Goal: Book appointment/travel/reservation

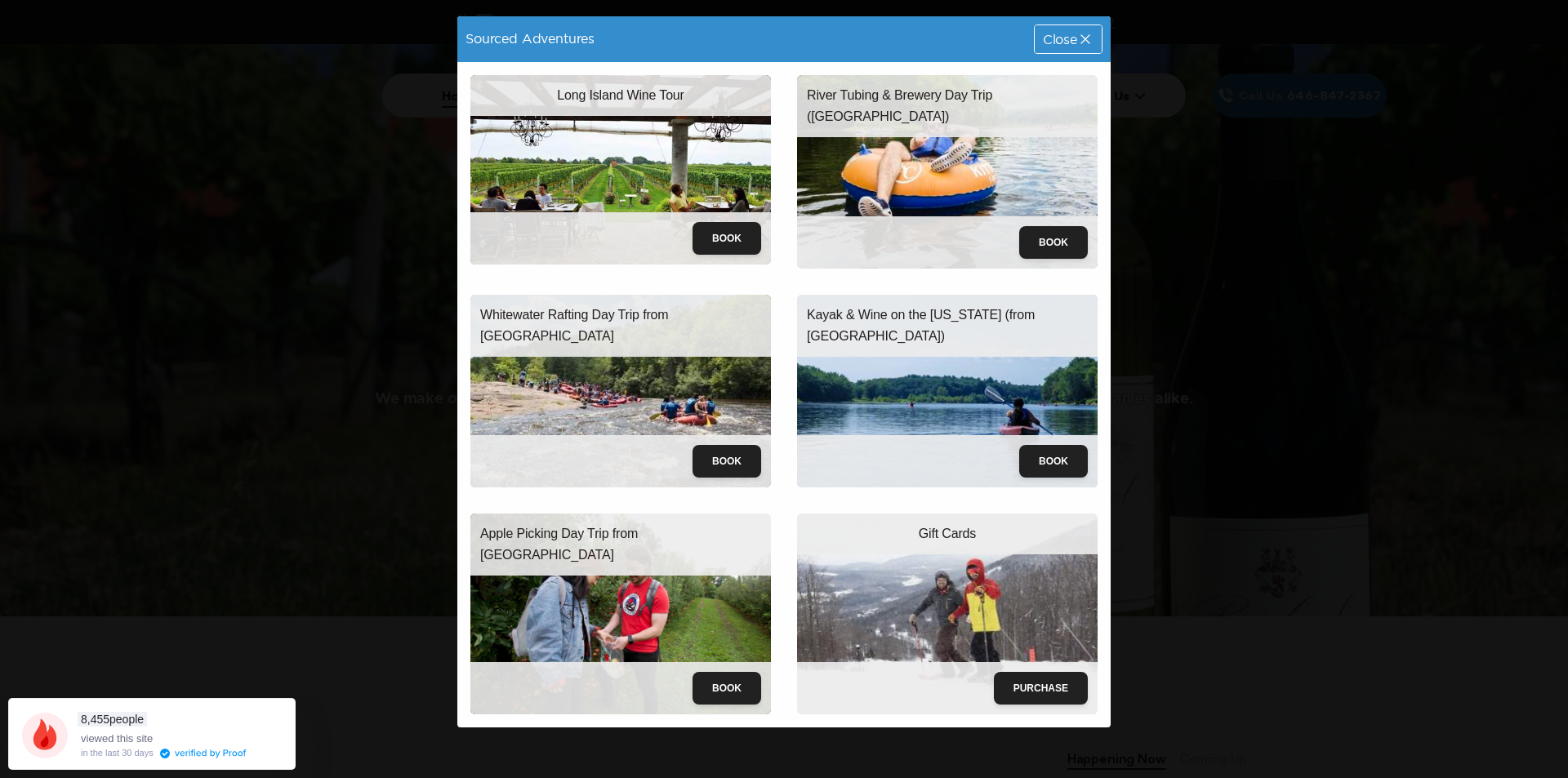
click at [1089, 35] on icon at bounding box center [1084, 39] width 16 height 16
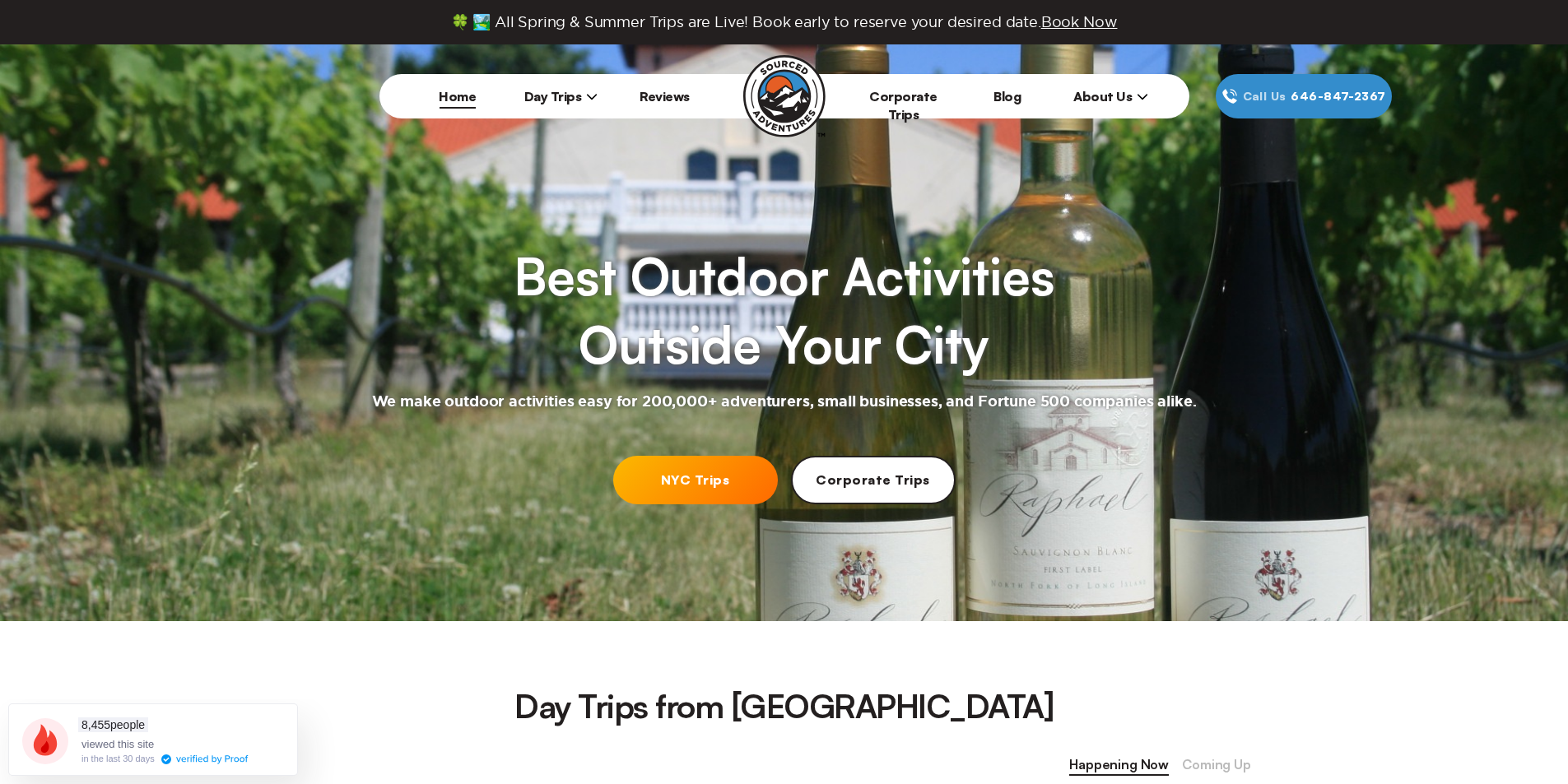
click at [582, 101] on span "Day Trips" at bounding box center [561, 96] width 74 height 16
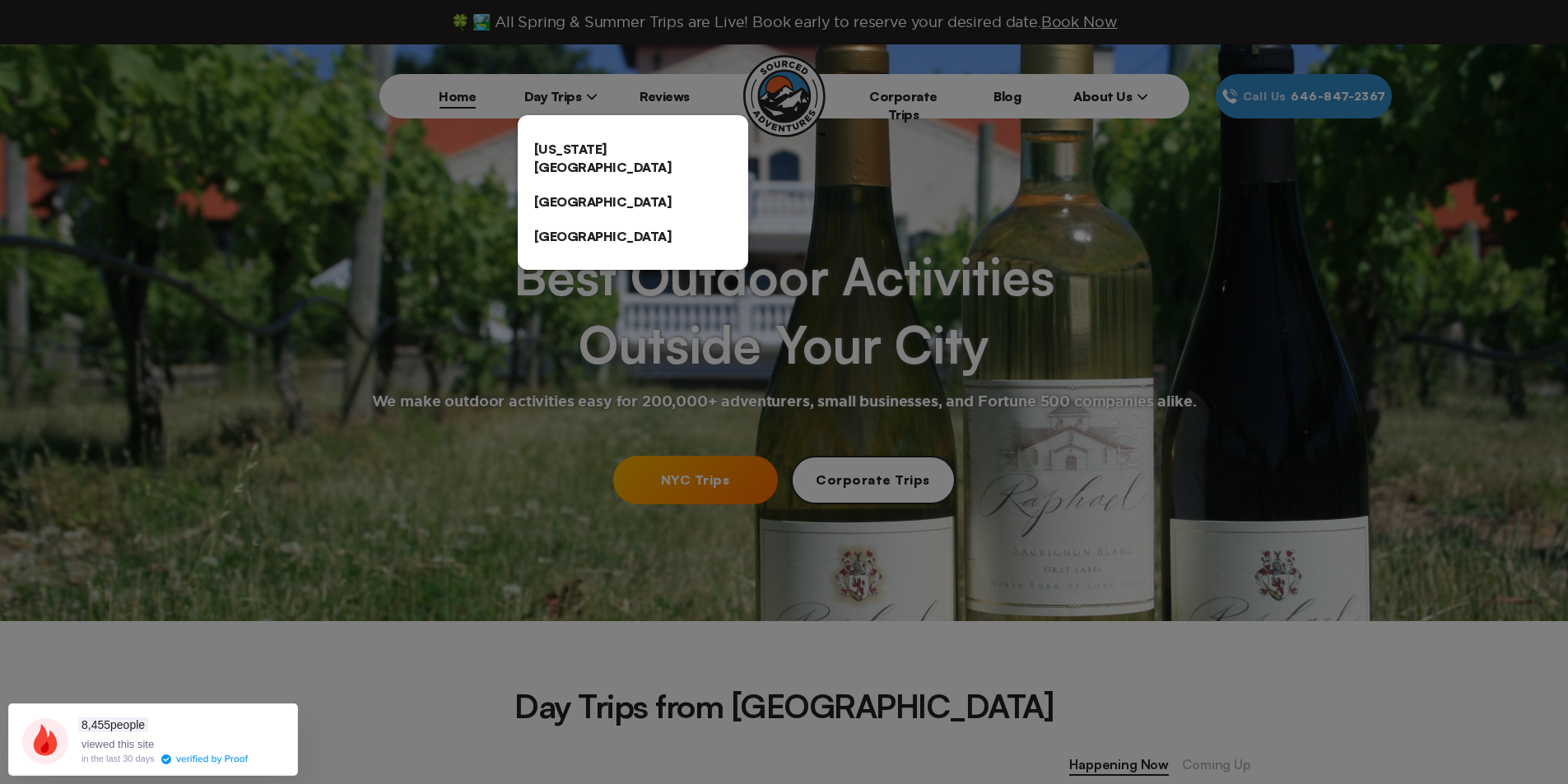
click at [581, 126] on div "[US_STATE][GEOGRAPHIC_DATA] [GEOGRAPHIC_DATA] [GEOGRAPHIC_DATA]" at bounding box center [632, 192] width 230 height 155
click at [576, 147] on link "[US_STATE][GEOGRAPHIC_DATA]" at bounding box center [632, 157] width 230 height 52
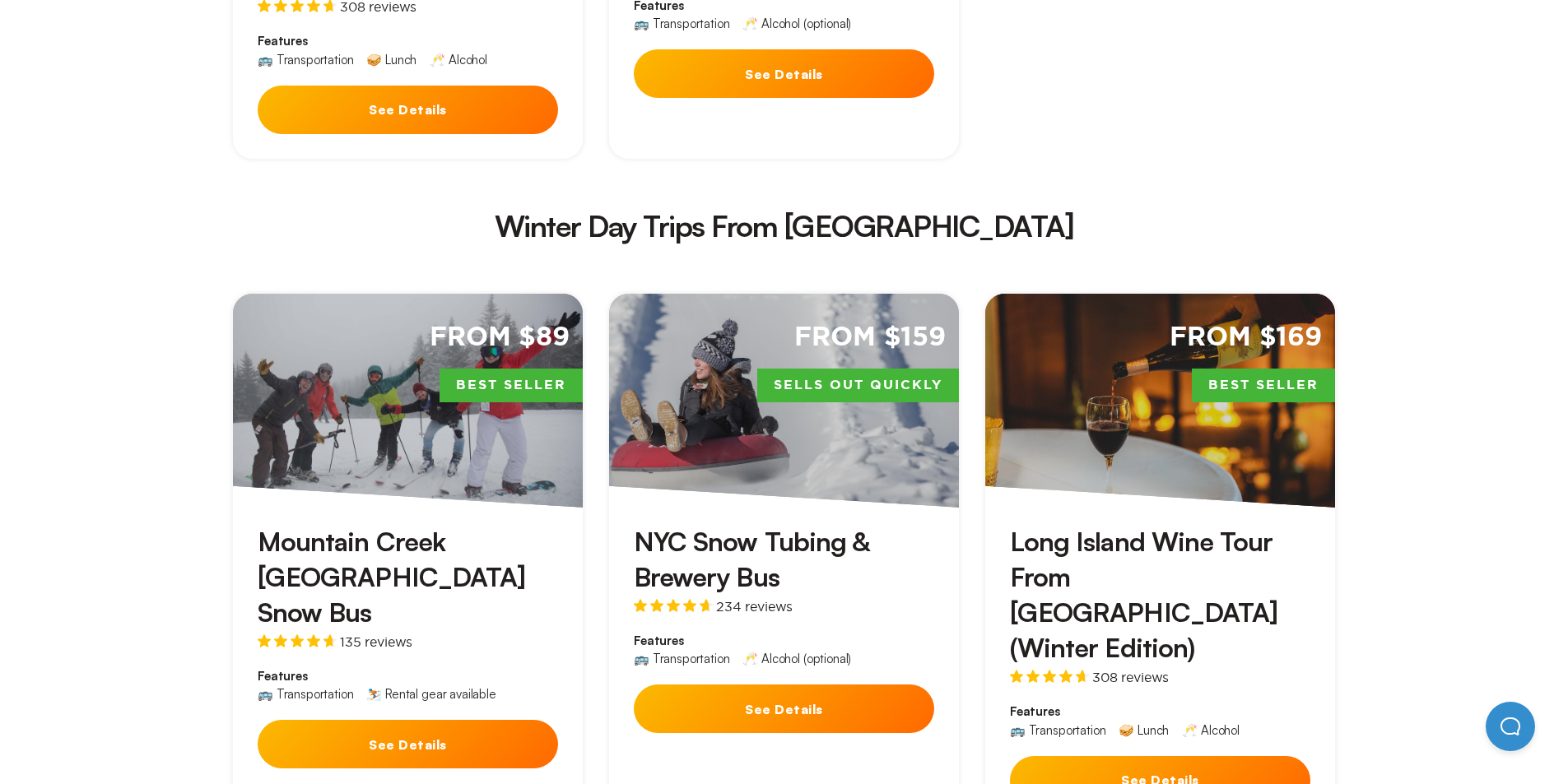
scroll to position [3290, 0]
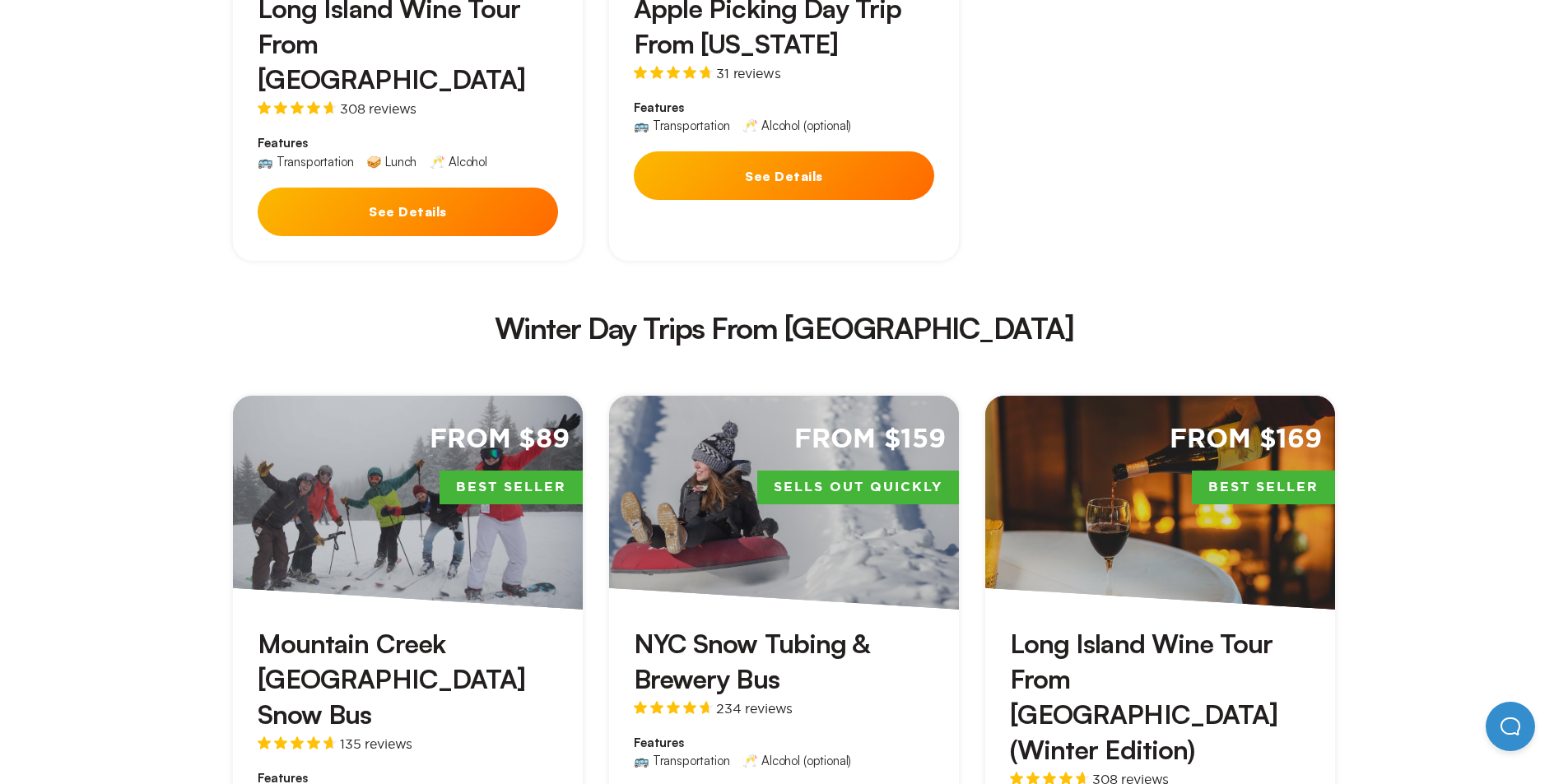
click at [1128, 626] on h3 "Long Island Wine Tour From [GEOGRAPHIC_DATA] (Winter Edition)" at bounding box center [1160, 698] width 300 height 143
